Goal: Task Accomplishment & Management: Complete application form

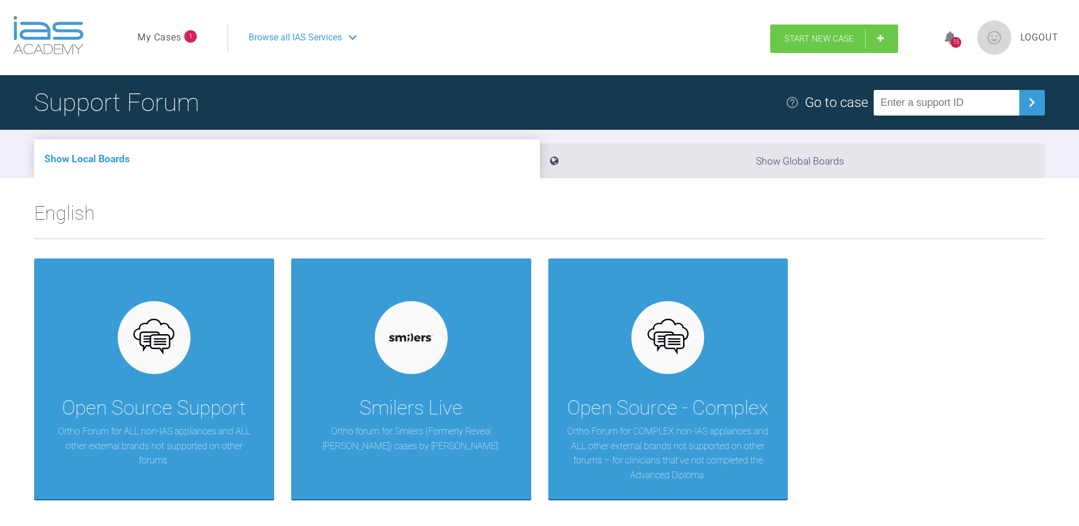
click at [851, 35] on span "Start New Case" at bounding box center [819, 39] width 69 height 10
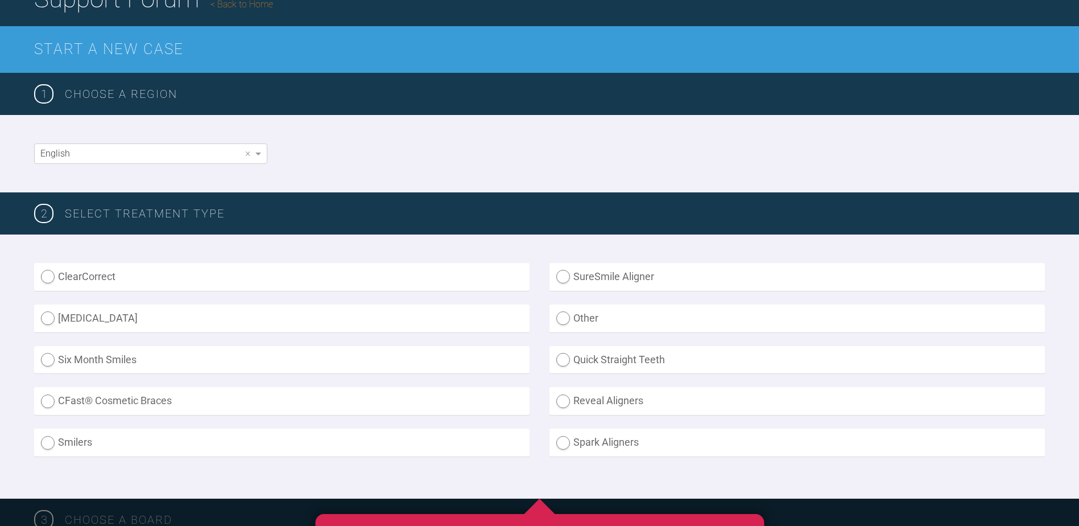
scroll to position [114, 0]
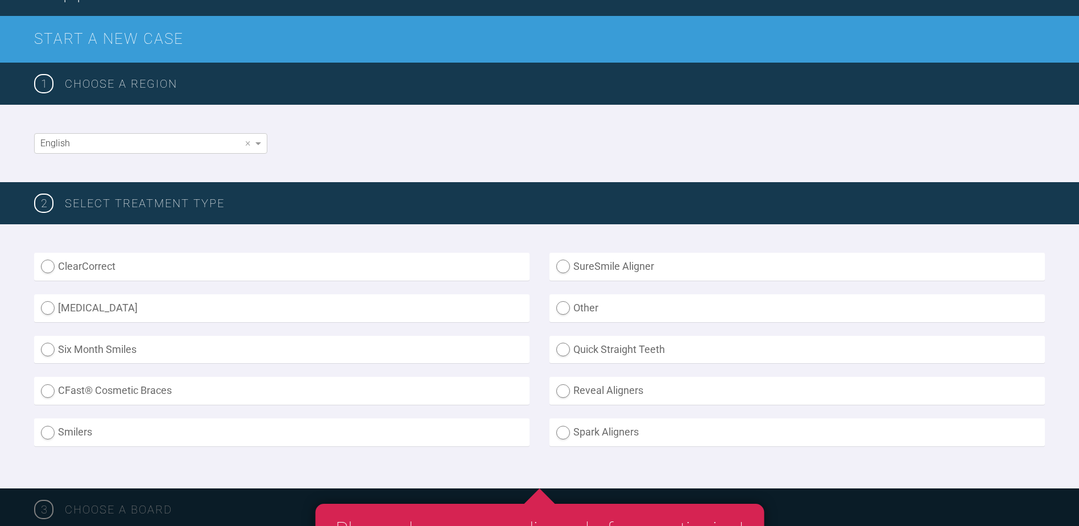
click at [50, 433] on label "Smilers" at bounding box center [282, 432] width 496 height 28
radio input "true"
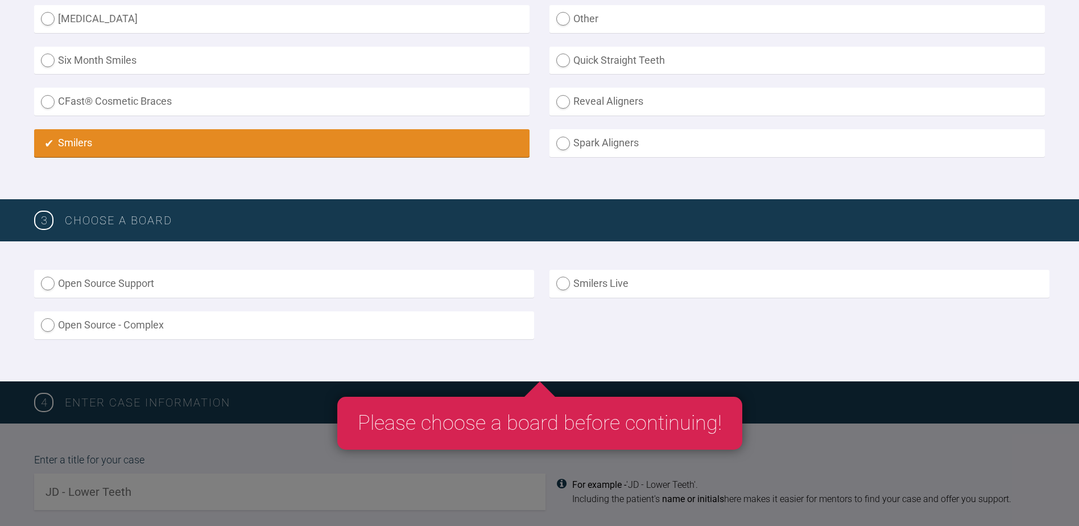
scroll to position [398, 0]
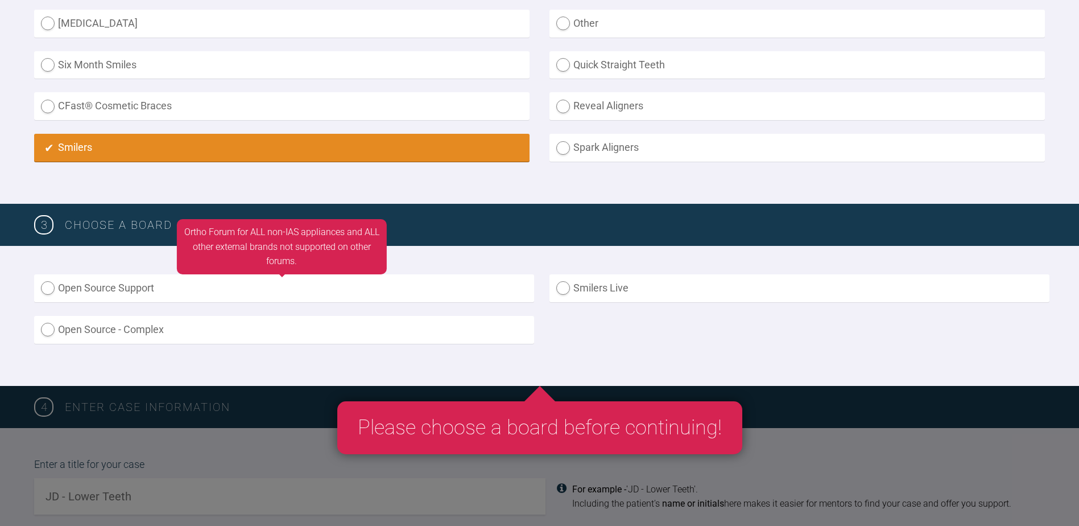
click at [47, 286] on label "Open Source Support" at bounding box center [284, 288] width 500 height 28
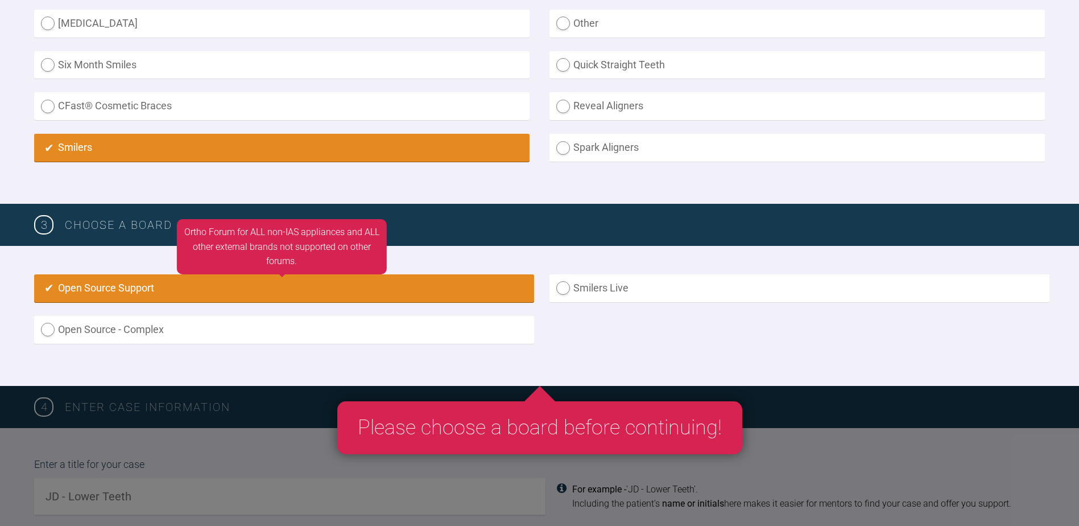
radio input "true"
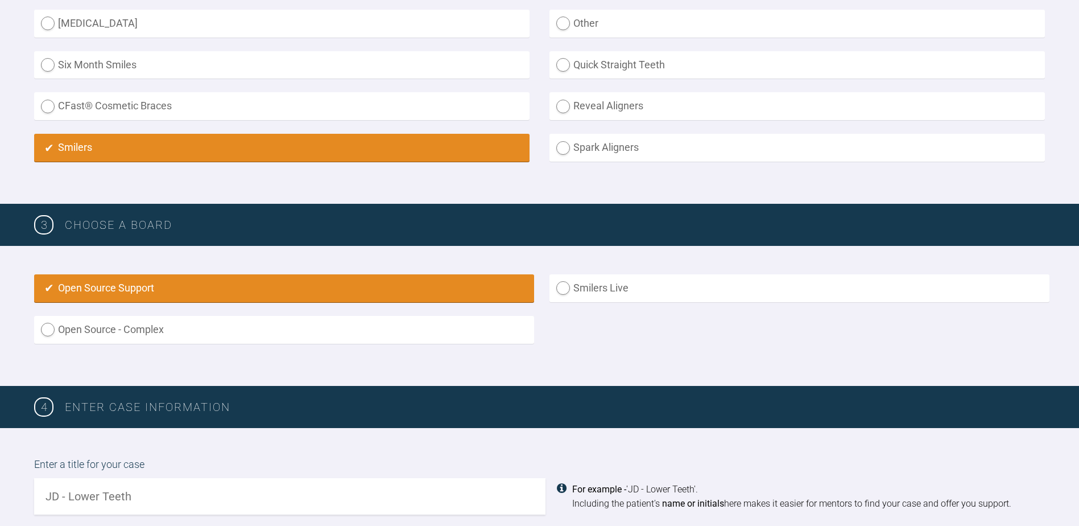
scroll to position [674, 0]
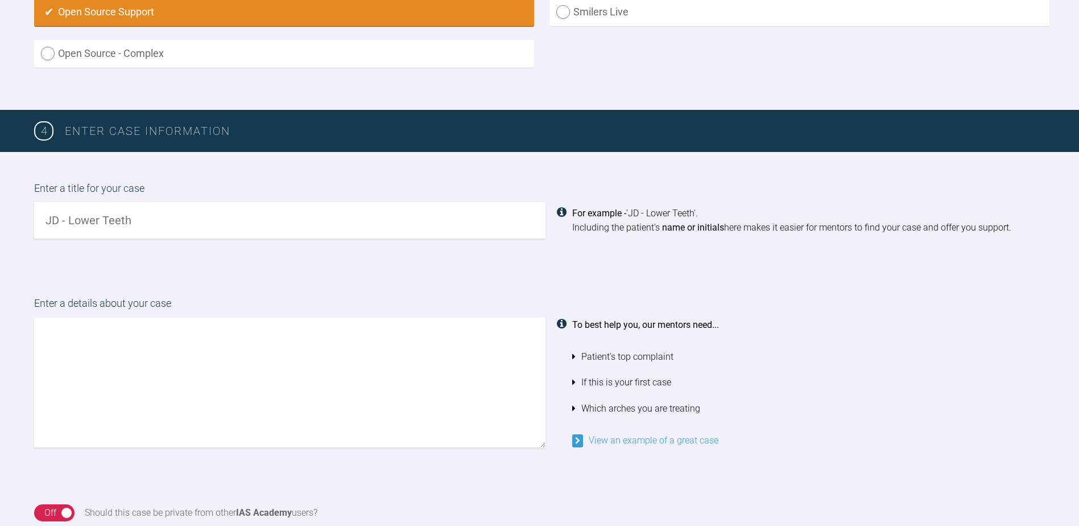
click at [230, 226] on input "text" at bounding box center [290, 220] width 512 height 36
click at [228, 217] on input "text" at bounding box center [290, 220] width 512 height 36
type input "l"
type input "LMcC"
click at [218, 337] on textarea at bounding box center [290, 383] width 512 height 130
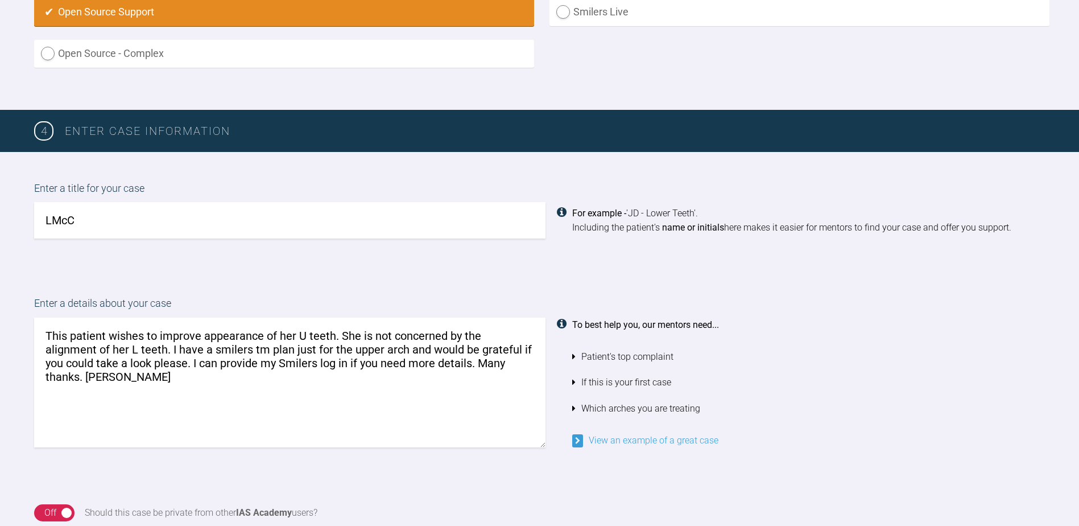
click at [537, 369] on textarea "This patient wishes to improve appearance of her U teeth. She is not concerned …" at bounding box center [290, 383] width 512 height 130
paste textarea "ttps://[DOMAIN_NAME][URL]"
click at [46, 378] on textarea "This patient wishes to improve appearance of her U teeth. She is not concerned …" at bounding box center [290, 383] width 512 height 130
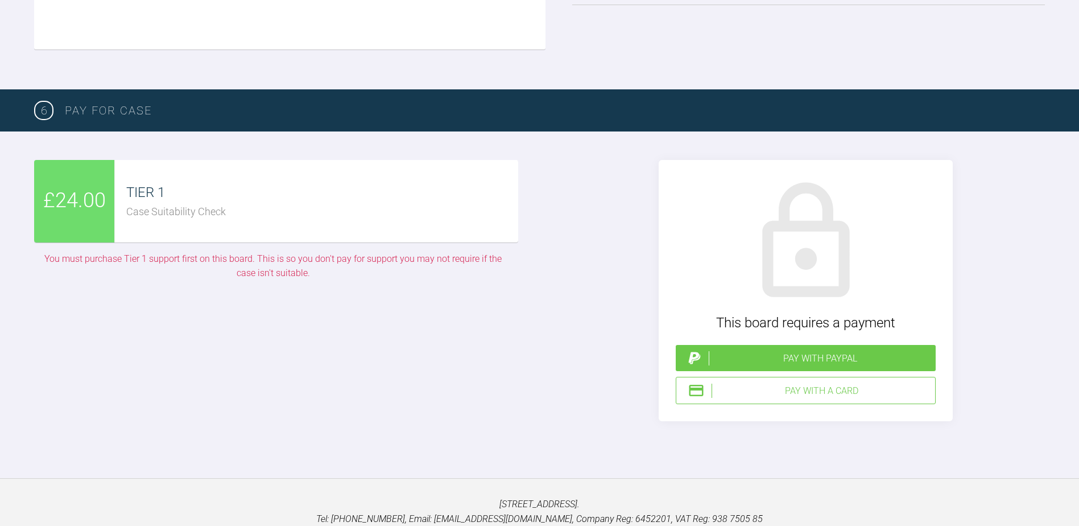
scroll to position [1634, 0]
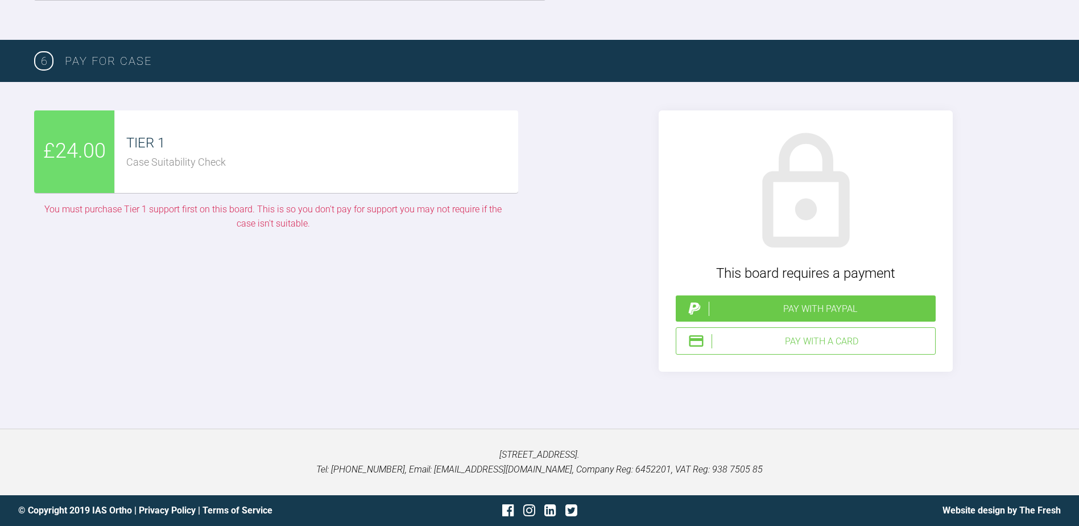
type textarea "This patient wishes to improve appearance of her U teeth. She is not concerned …"
click at [764, 340] on div "Pay with a Card" at bounding box center [821, 341] width 219 height 15
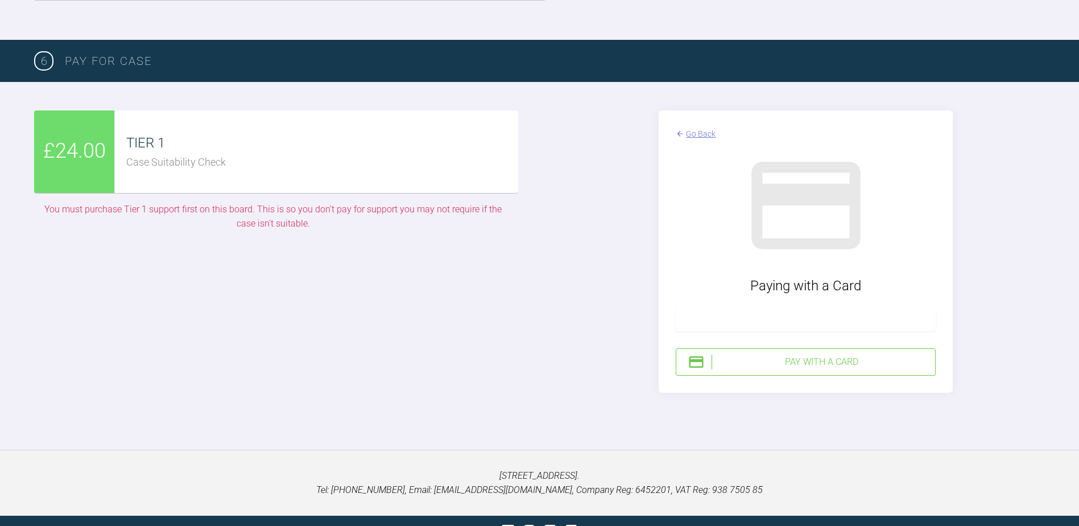
click at [785, 359] on div "Pay with a Card" at bounding box center [821, 362] width 219 height 15
